Goal: Transaction & Acquisition: Purchase product/service

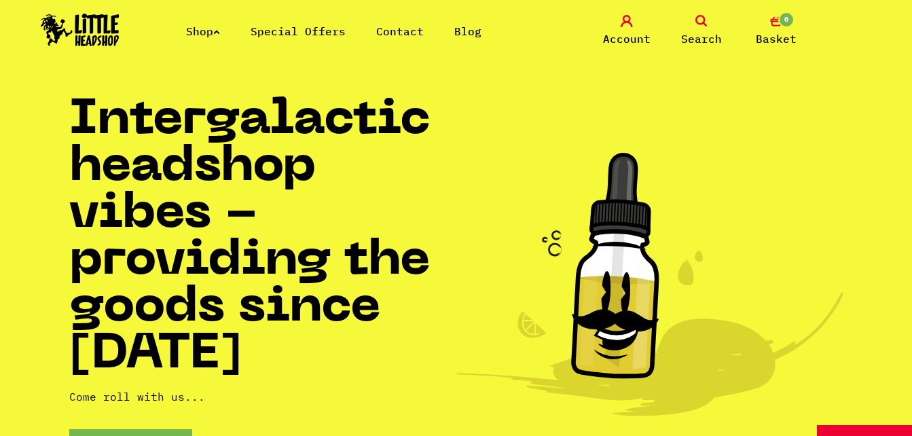
click at [696, 15] on icon at bounding box center [701, 21] width 12 height 12
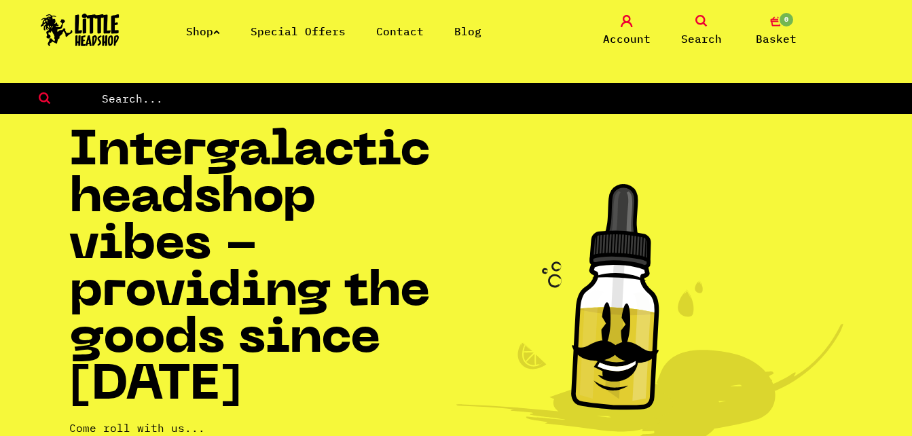
click at [698, 20] on icon at bounding box center [701, 21] width 12 height 12
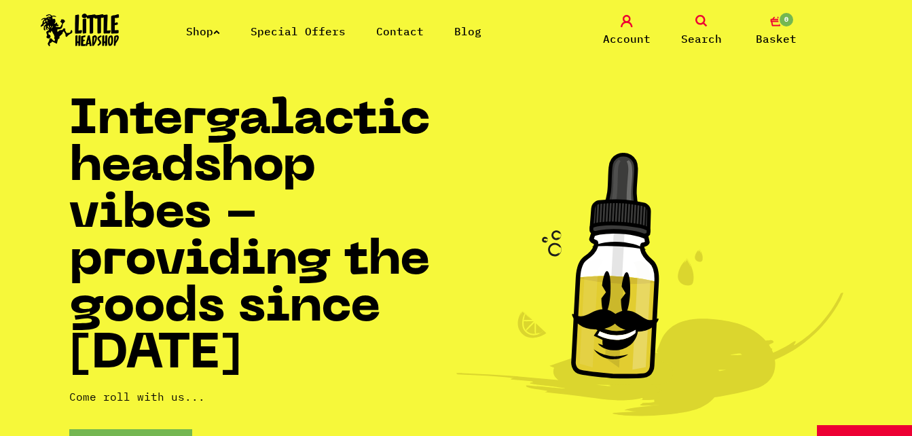
click at [698, 20] on icon at bounding box center [701, 21] width 12 height 12
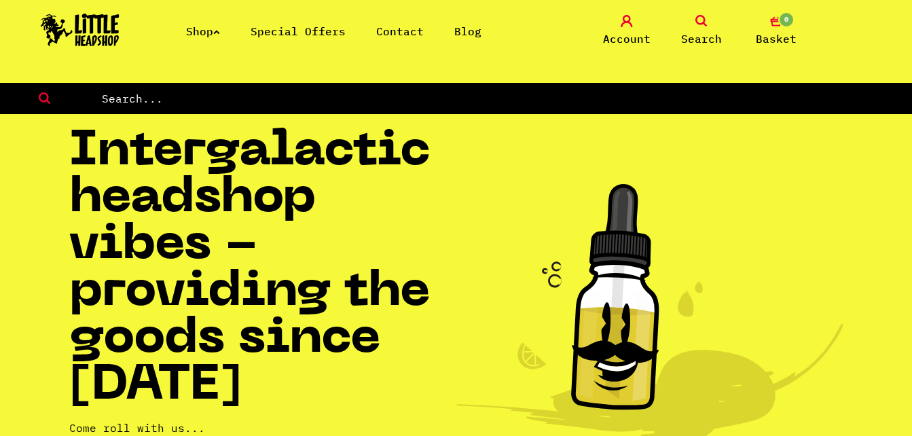
click at [190, 102] on input "text" at bounding box center [507, 99] width 812 height 18
type input "skales"
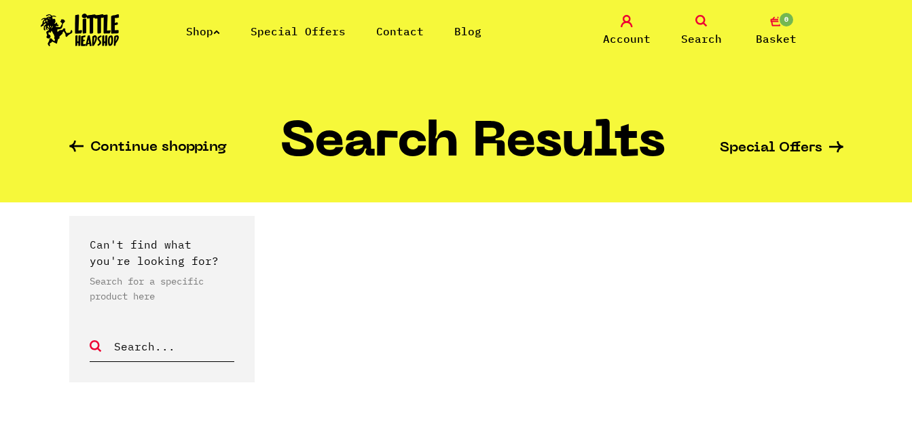
click at [151, 346] on input "text" at bounding box center [174, 347] width 122 height 18
type input "scales"
click at [96, 340] on icon at bounding box center [97, 346] width 14 height 12
click at [93, 346] on icon at bounding box center [97, 346] width 14 height 12
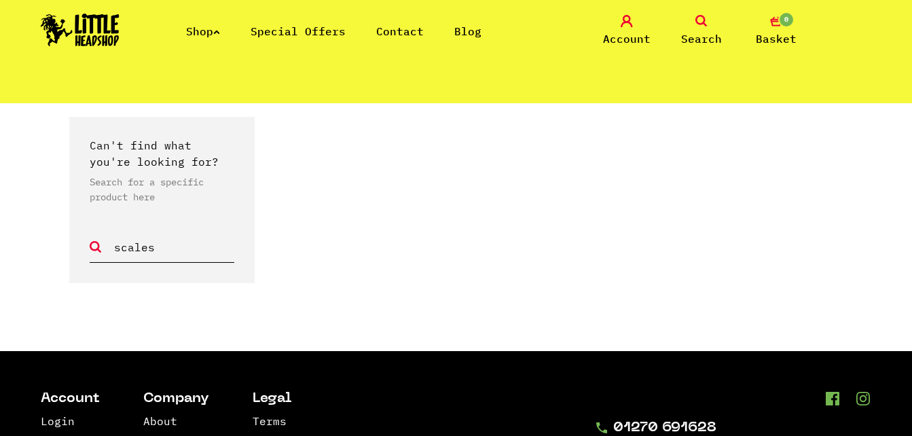
scroll to position [104, 0]
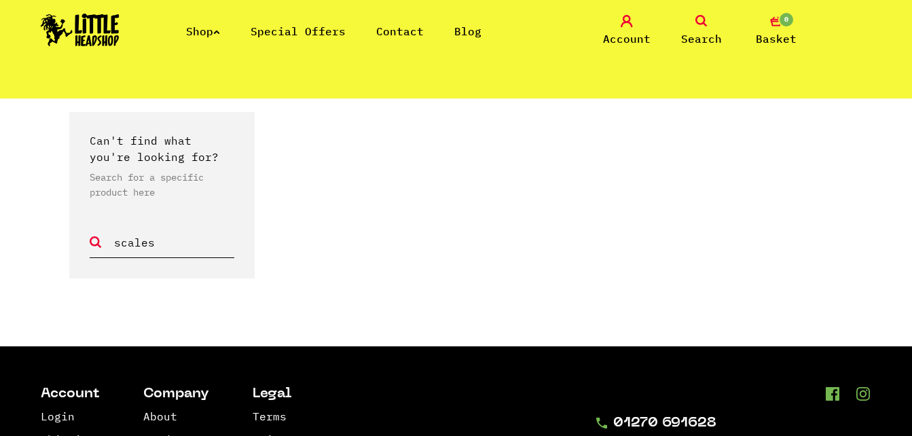
click at [96, 236] on form "scales" at bounding box center [162, 229] width 145 height 58
click at [96, 238] on icon at bounding box center [97, 242] width 14 height 12
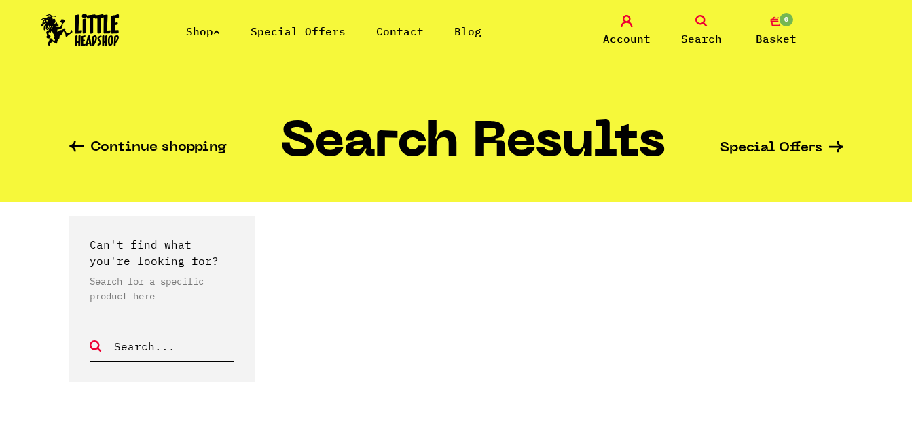
scroll to position [104, 0]
